Goal: Information Seeking & Learning: Learn about a topic

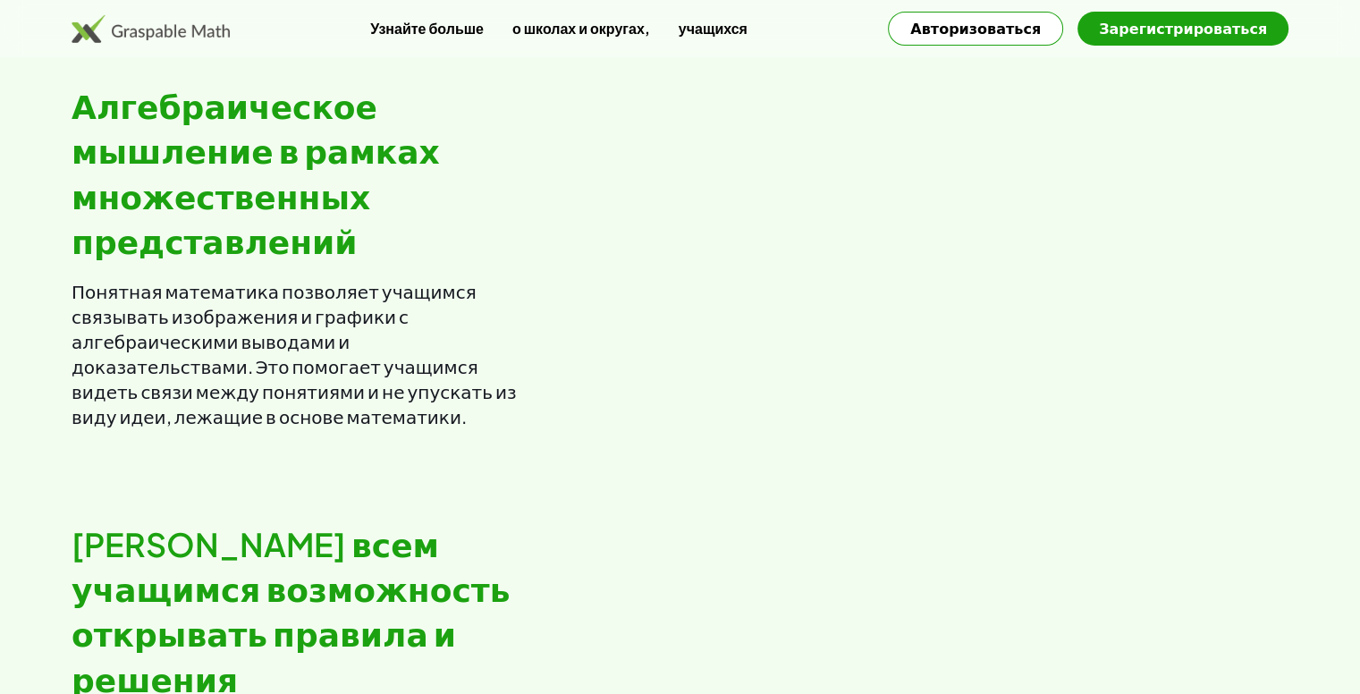
scroll to position [275, 0]
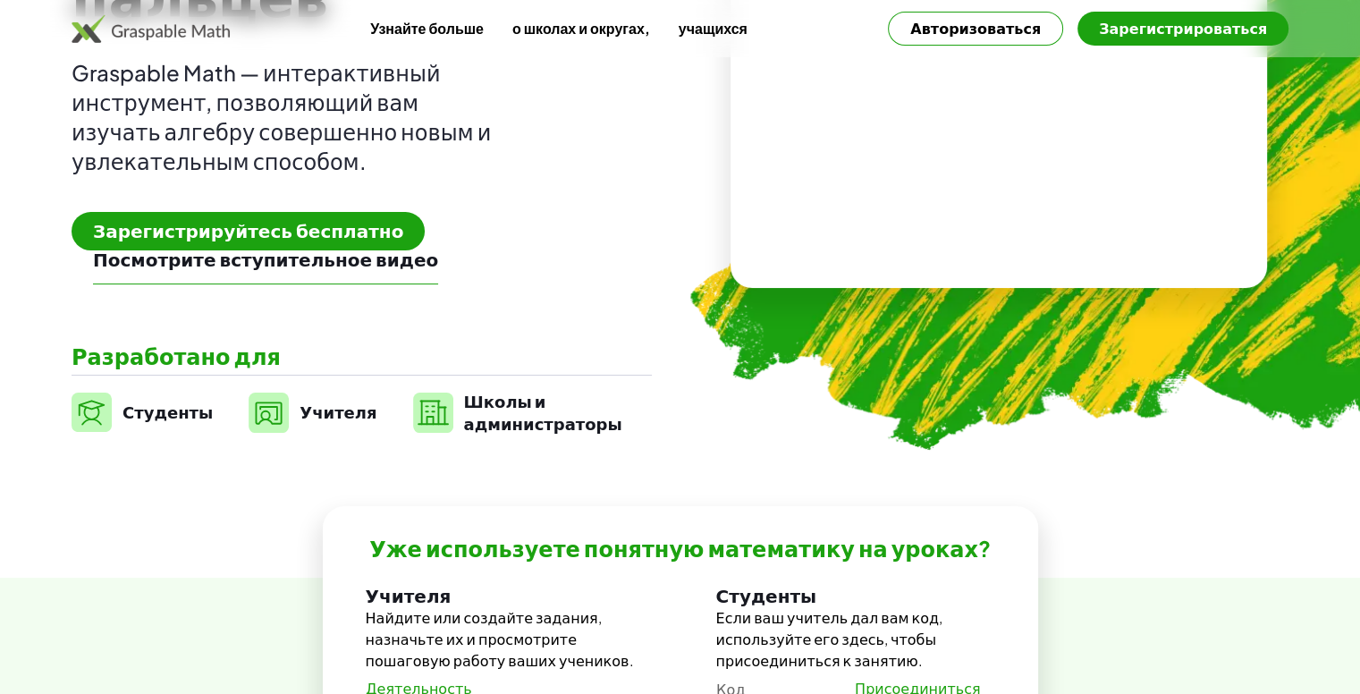
click at [726, 34] on font "учащихся" at bounding box center [713, 28] width 69 height 19
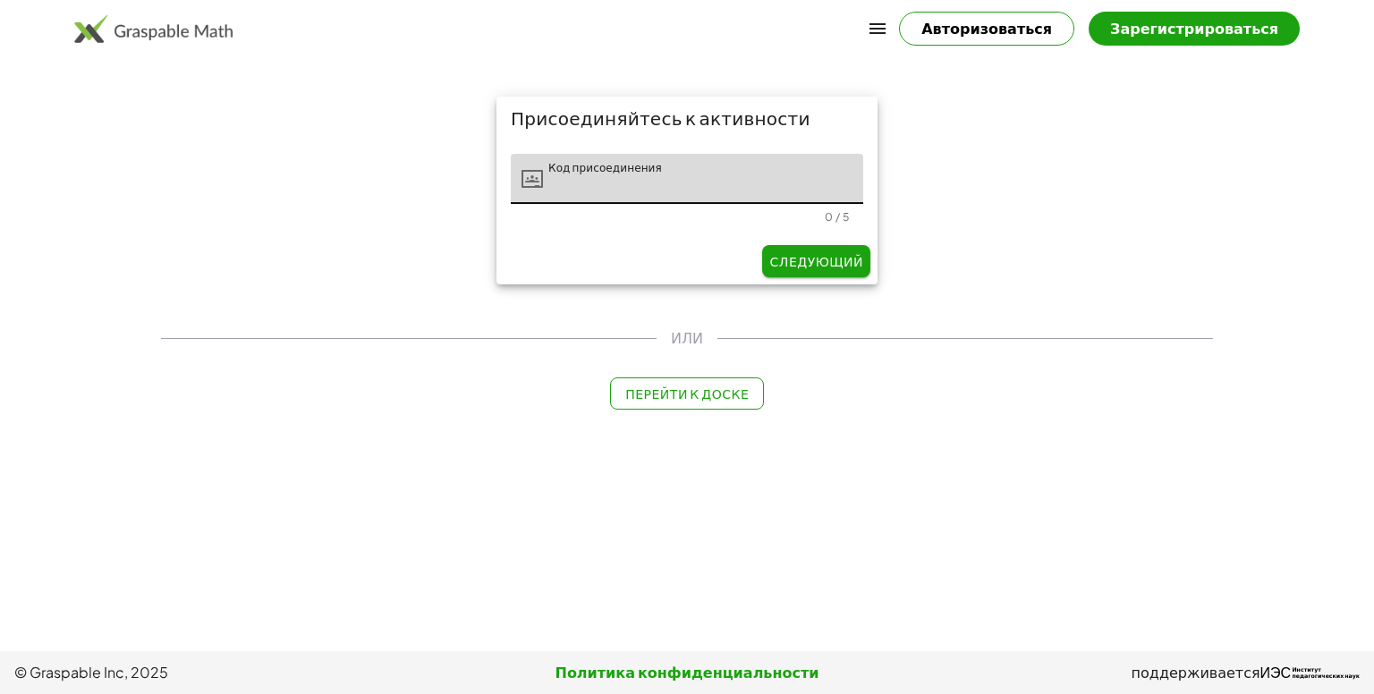
click at [704, 390] on font "Перейти к доске" at bounding box center [686, 393] width 123 height 16
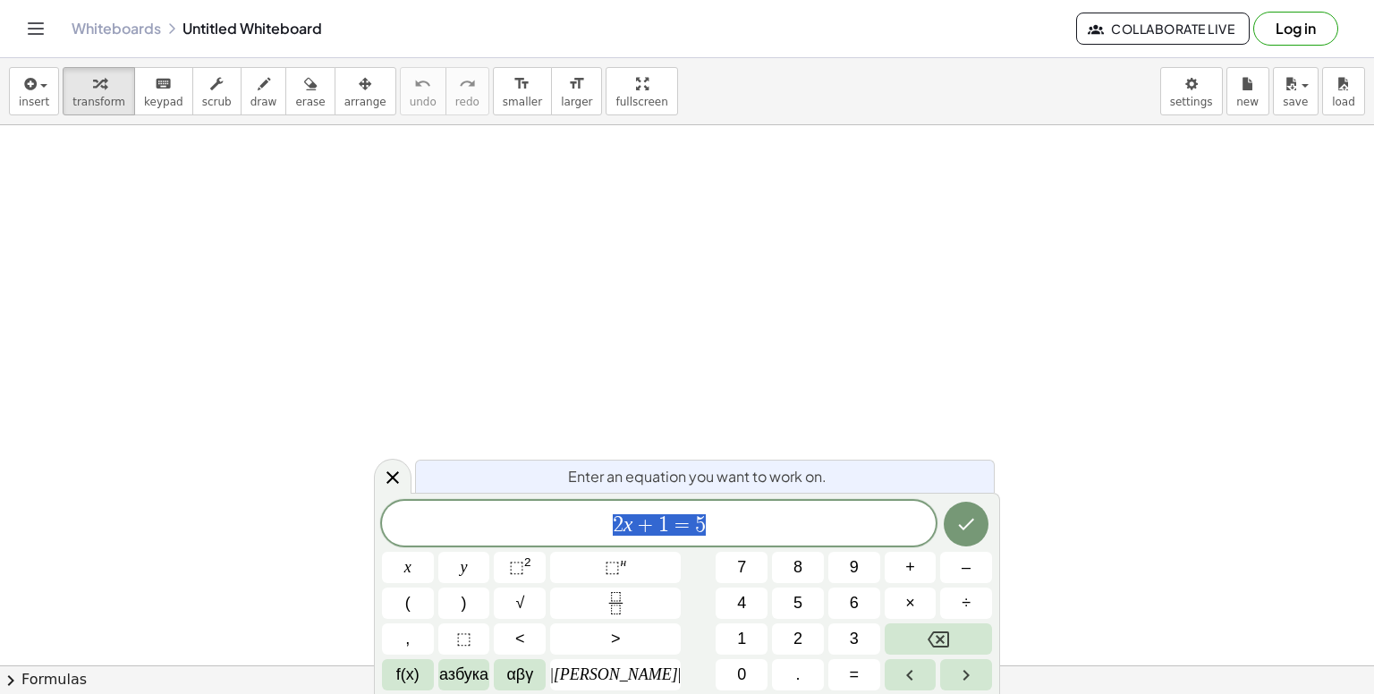
click at [723, 518] on span "2 x + 1 = 5" at bounding box center [659, 524] width 554 height 25
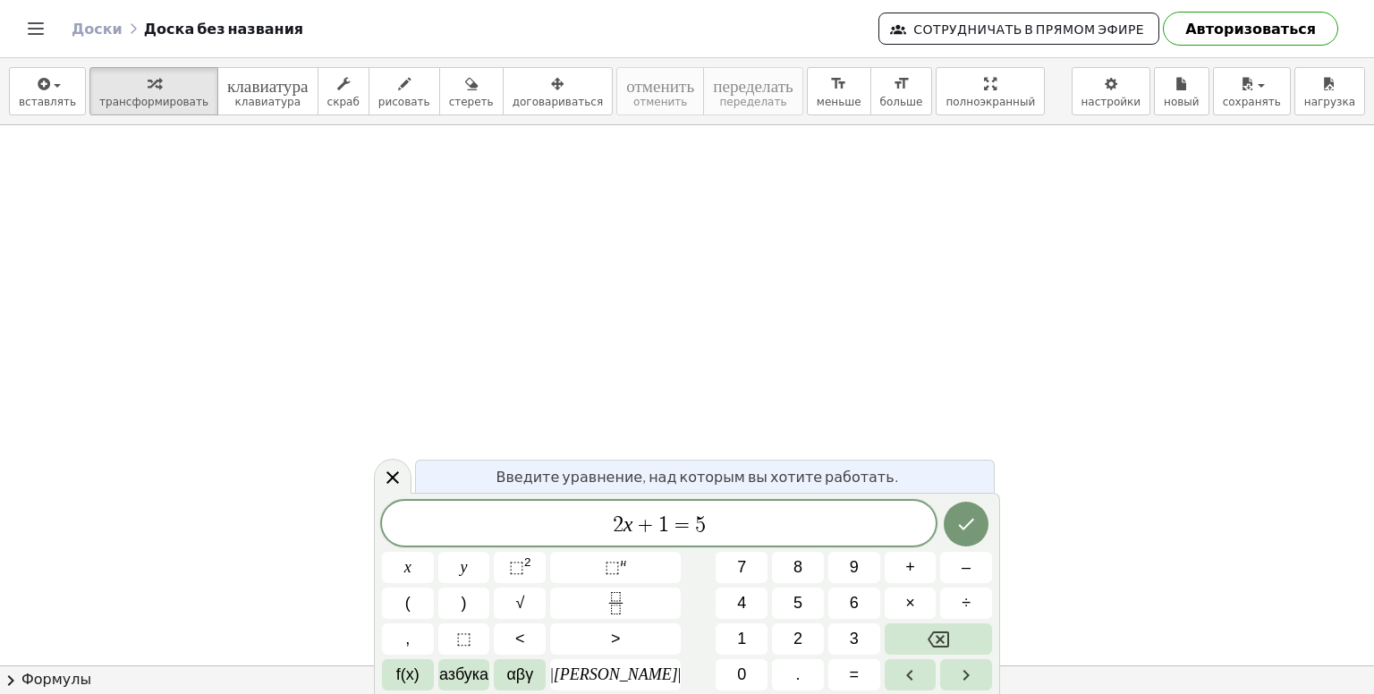
click at [39, 36] on icon "Переключить навигацию" at bounding box center [35, 28] width 21 height 21
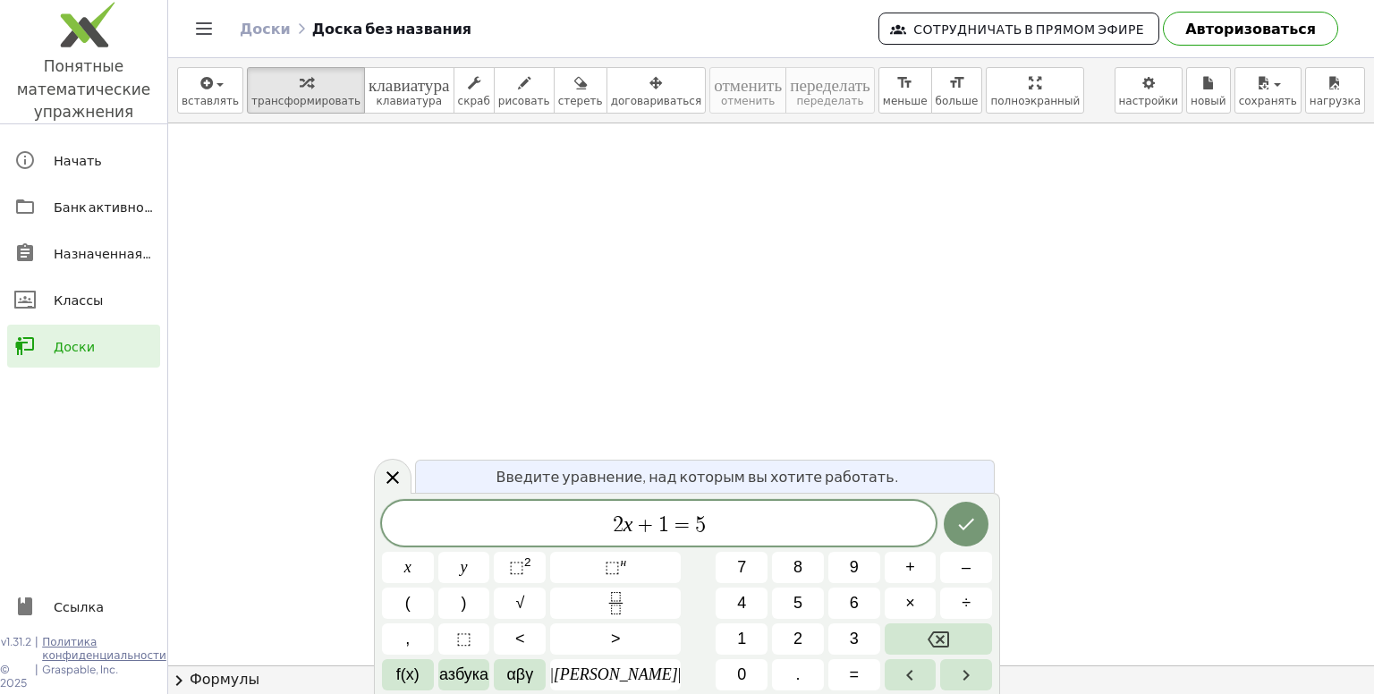
click at [79, 80] on font "Понятные математические" at bounding box center [83, 76] width 133 height 43
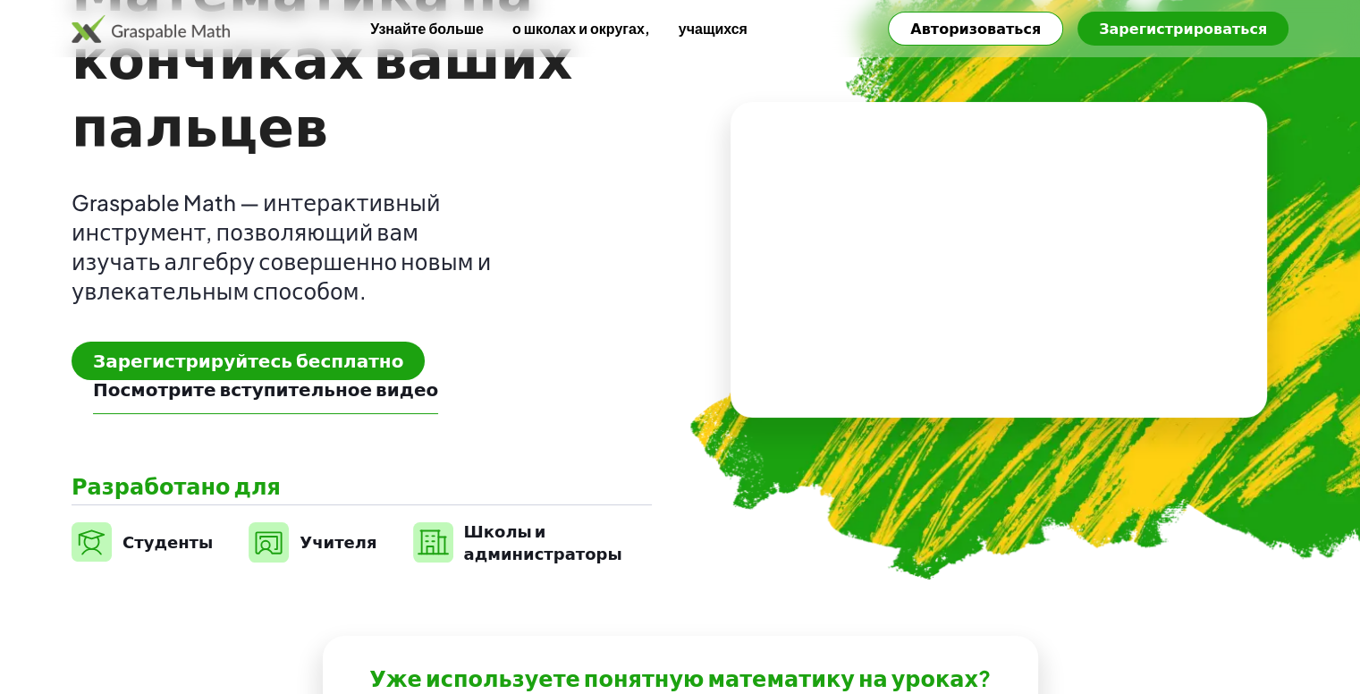
scroll to position [179, 0]
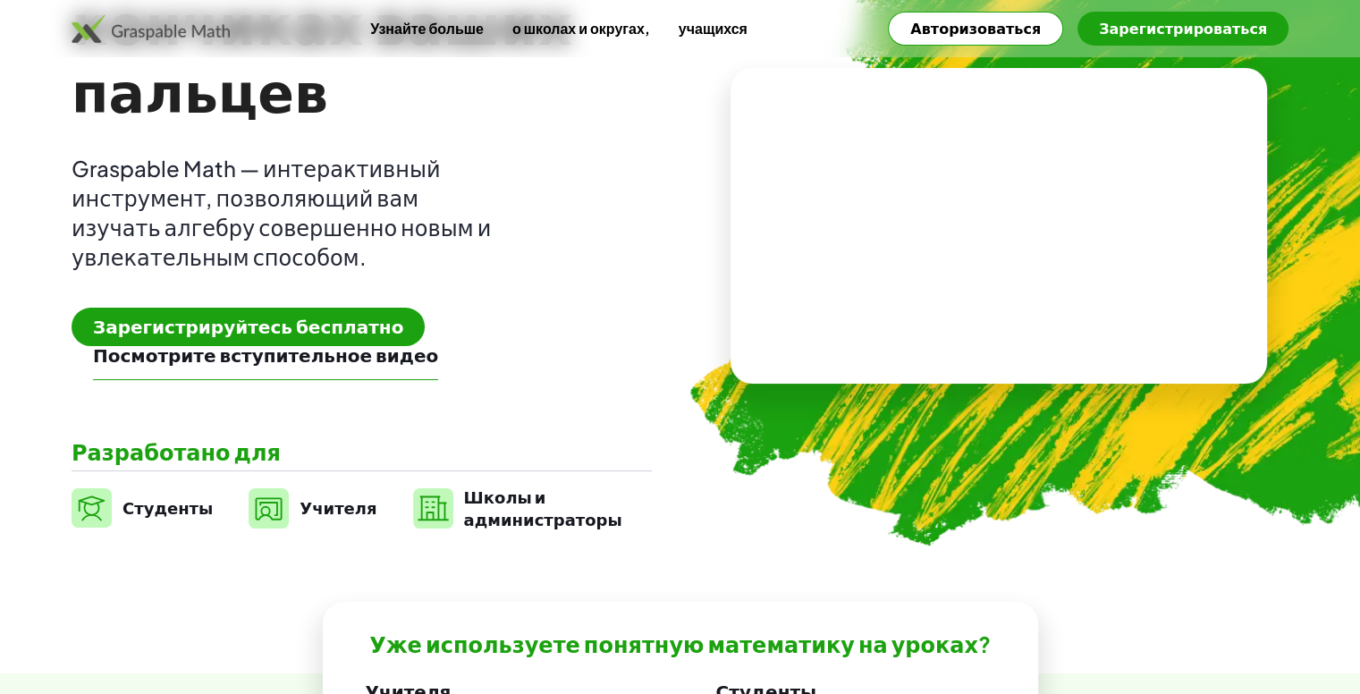
click at [149, 511] on font "Студенты" at bounding box center [168, 507] width 90 height 21
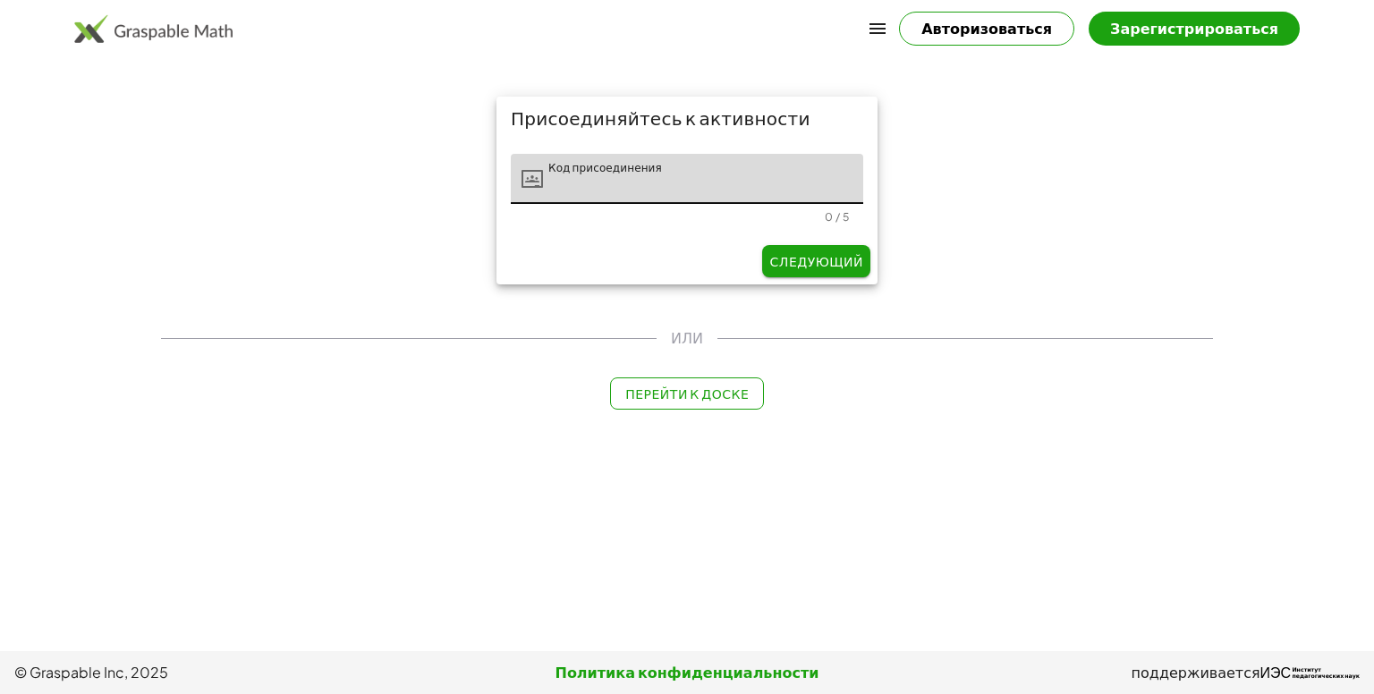
click at [155, 38] on img at bounding box center [153, 28] width 158 height 29
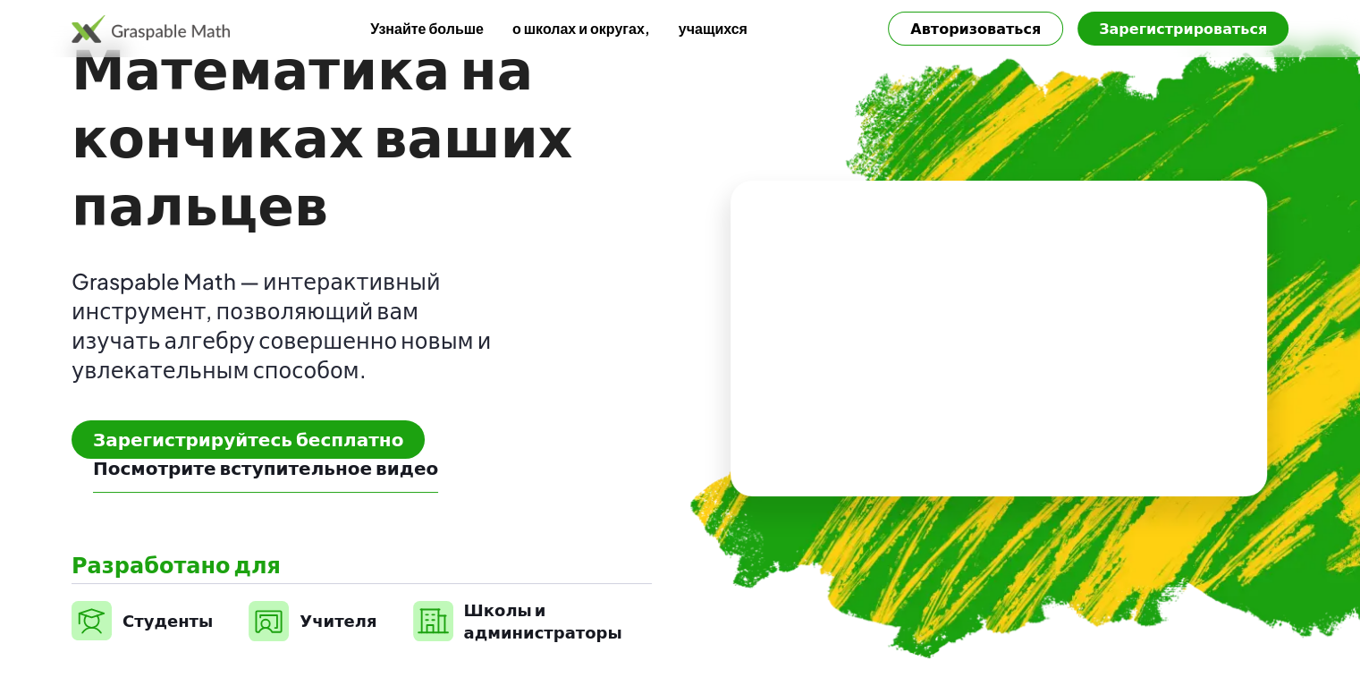
scroll to position [268, 0]
